Goal: Register for event/course

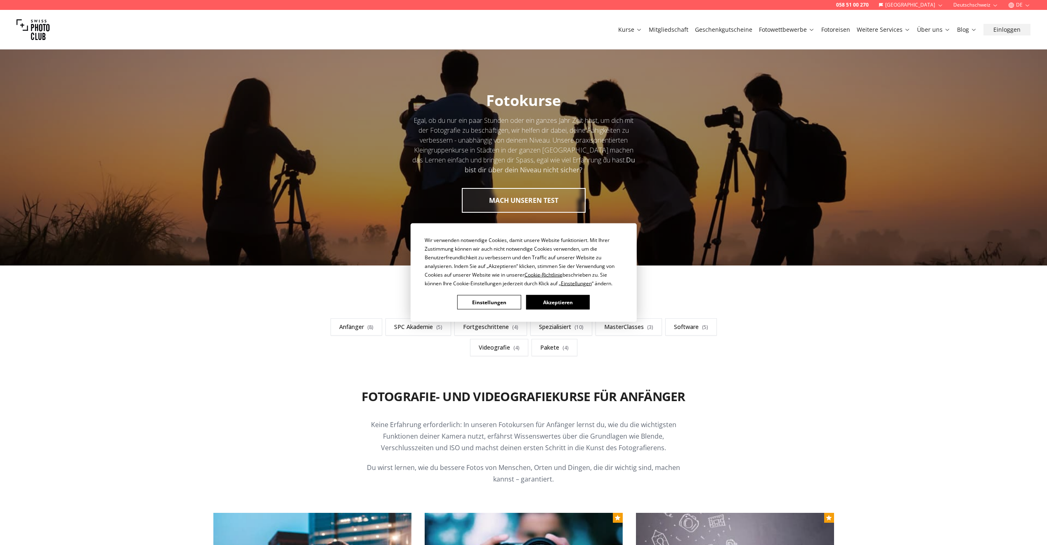
click at [573, 295] on button "Akzeptieren" at bounding box center [558, 302] width 64 height 14
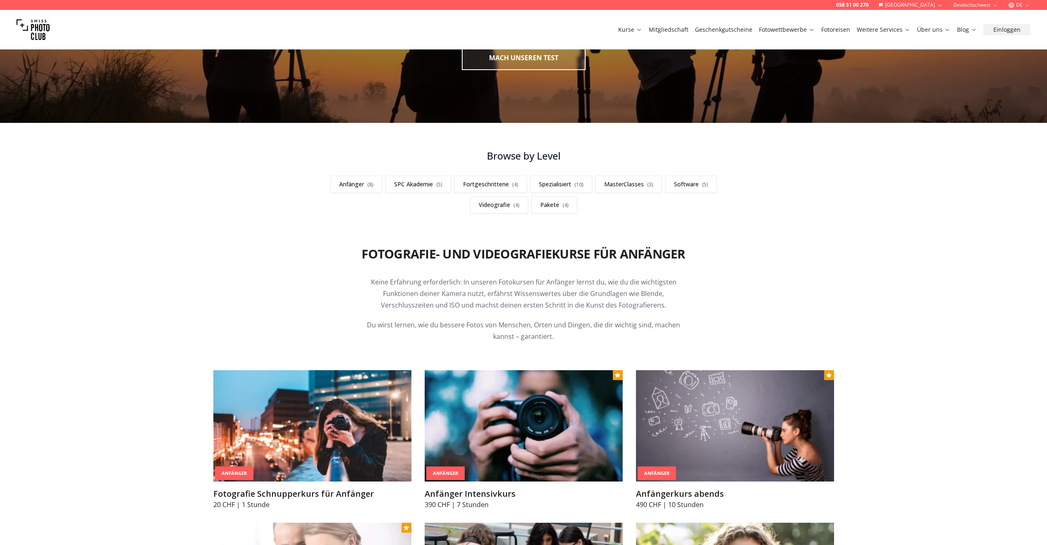
scroll to position [206, 0]
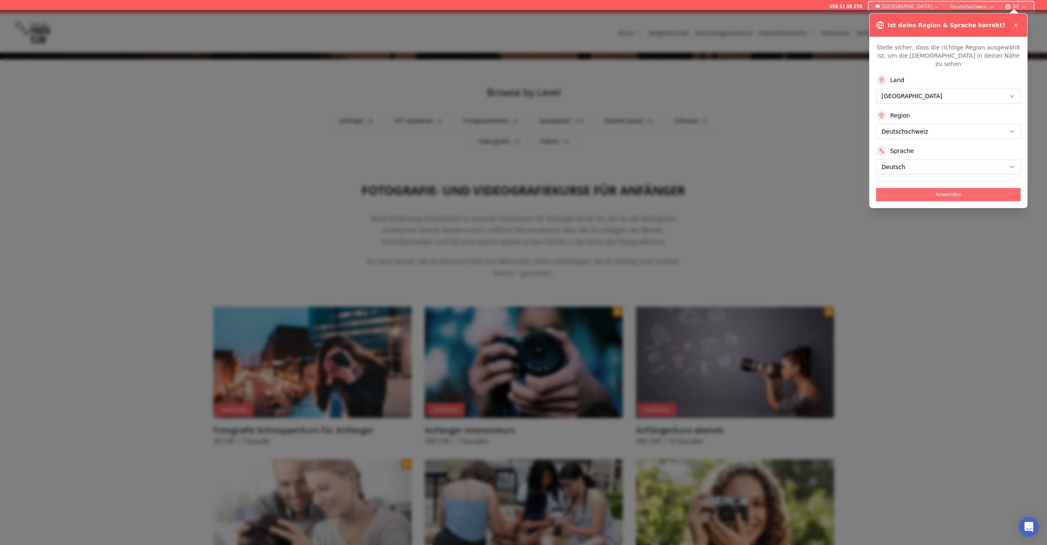
click at [909, 189] on button "Anwenden" at bounding box center [948, 194] width 144 height 13
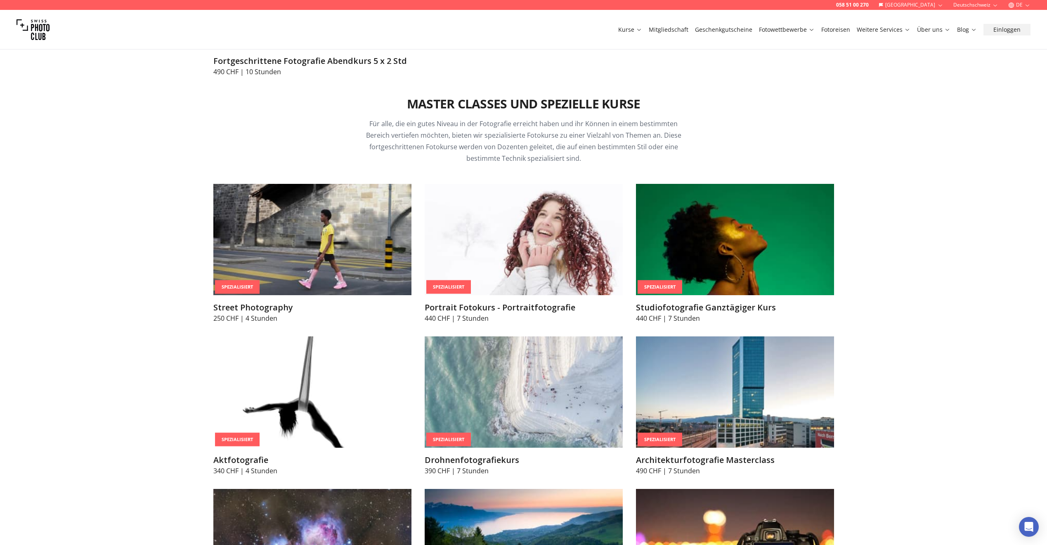
scroll to position [1733, 0]
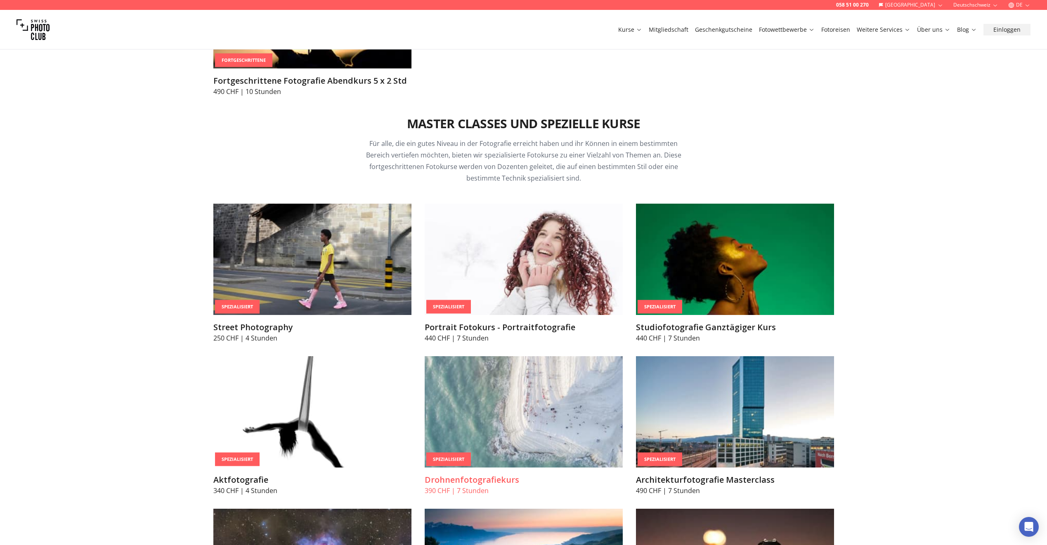
click at [498, 420] on img at bounding box center [524, 411] width 198 height 111
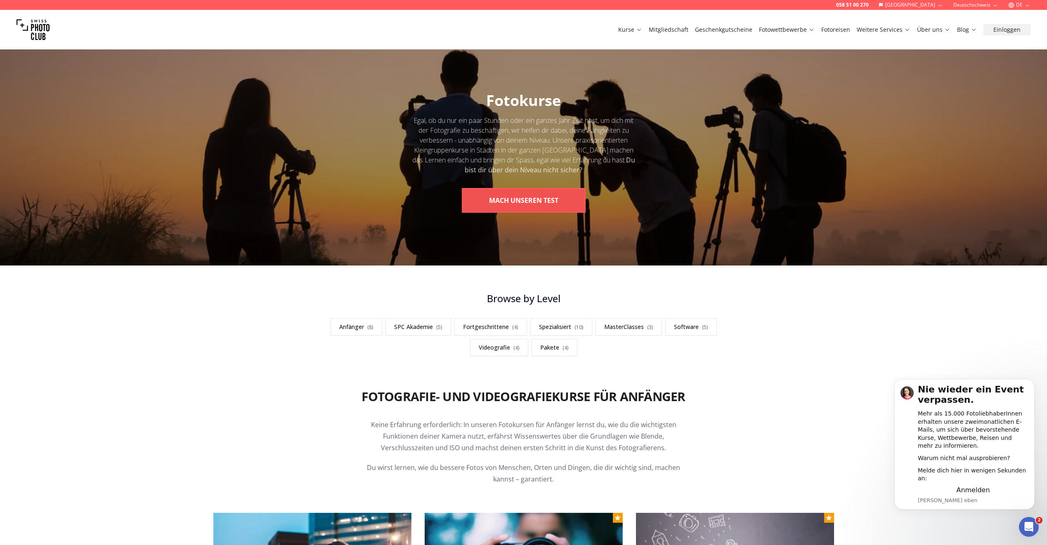
click at [503, 196] on button "MACH UNSEREN TEST" at bounding box center [524, 200] width 124 height 25
click at [498, 198] on button "MACH UNSEREN TEST" at bounding box center [524, 200] width 124 height 25
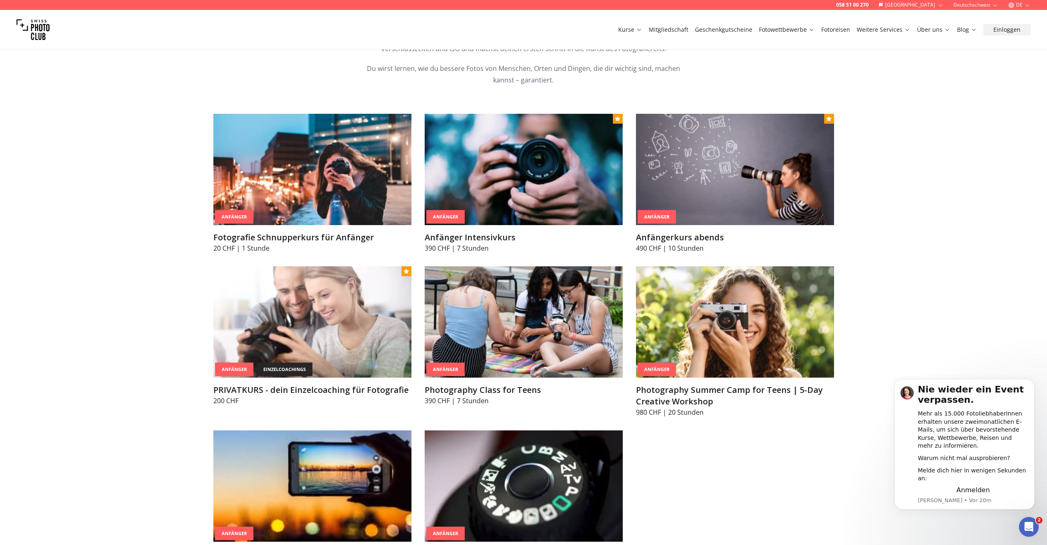
scroll to position [454, 0]
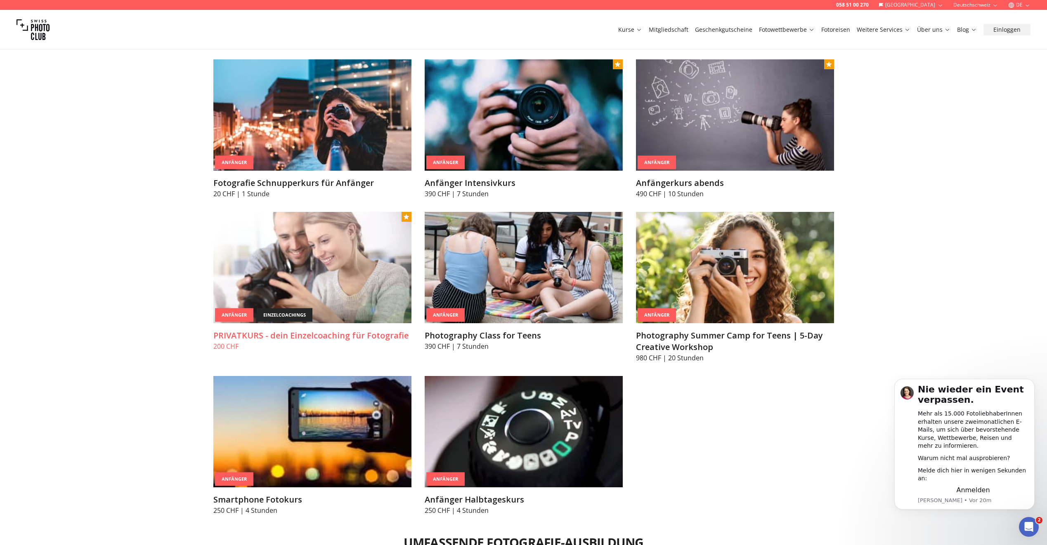
click at [280, 267] on img at bounding box center [312, 267] width 198 height 111
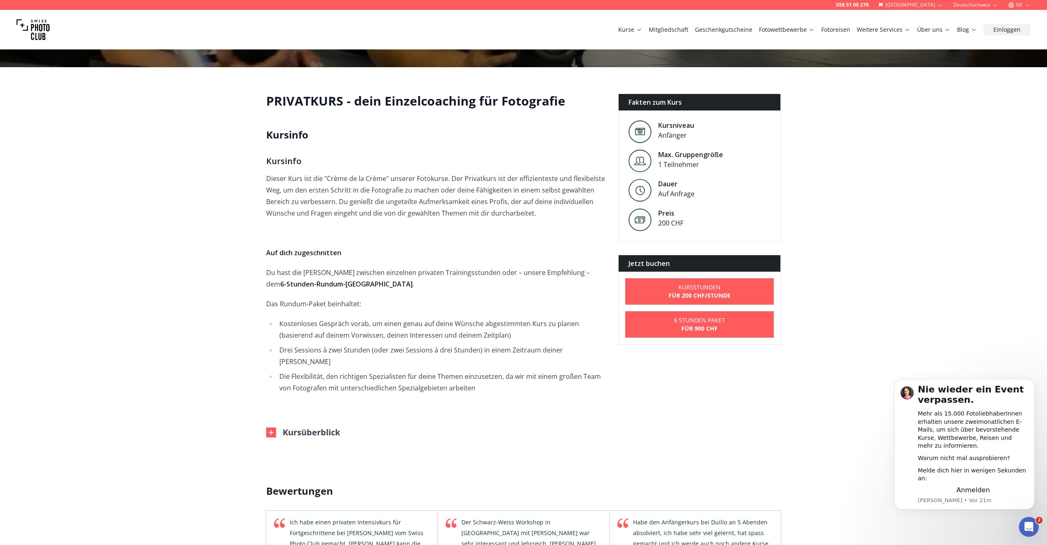
scroll to position [248, 0]
